Goal: Information Seeking & Learning: Learn about a topic

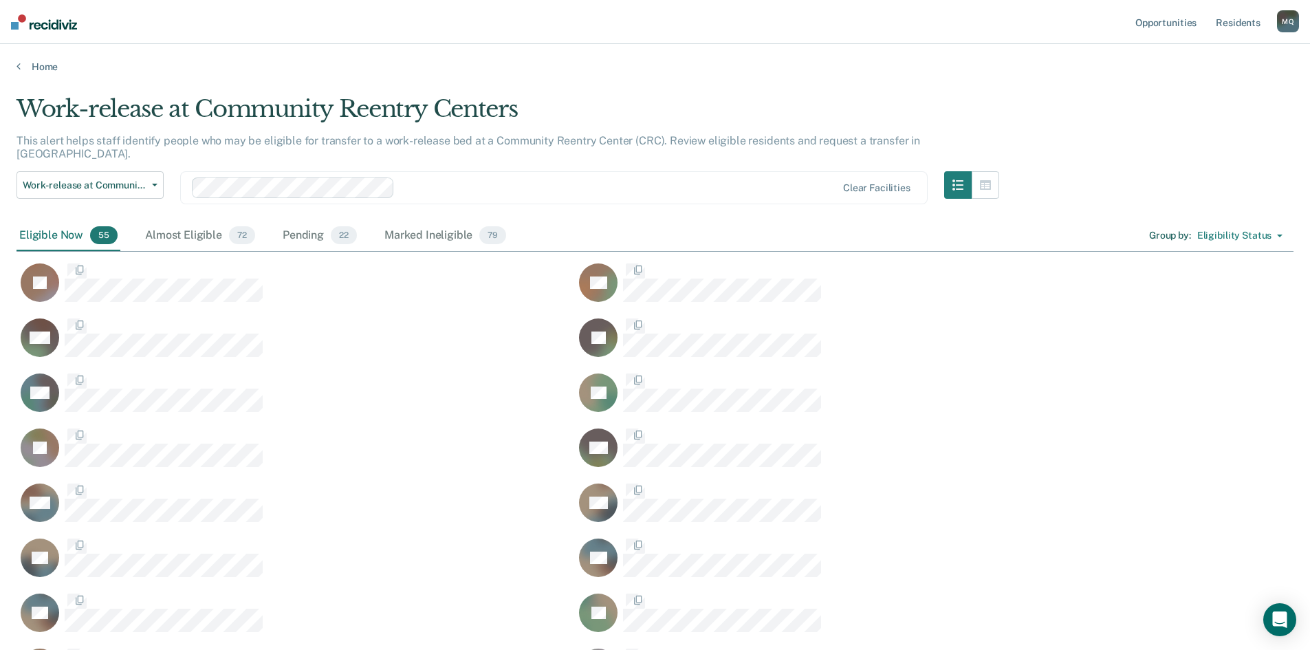
scroll to position [1681, 1267]
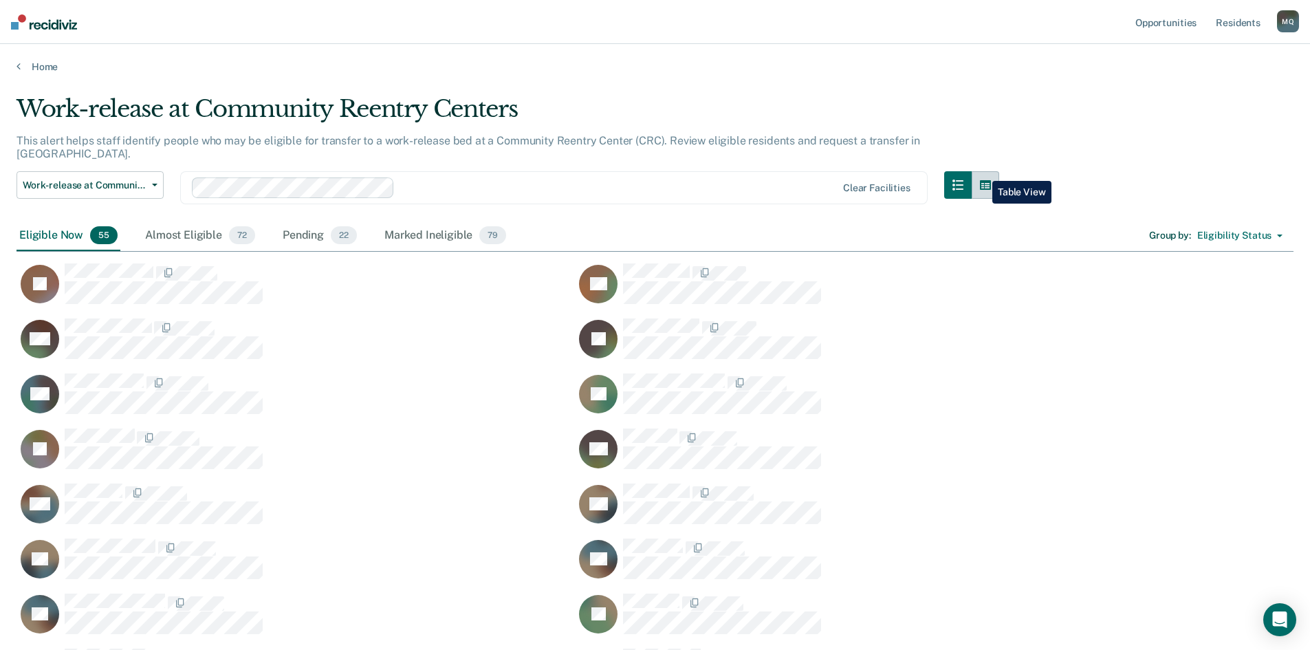
click at [982, 171] on button "button" at bounding box center [986, 185] width 28 height 28
